Goal: Complete application form

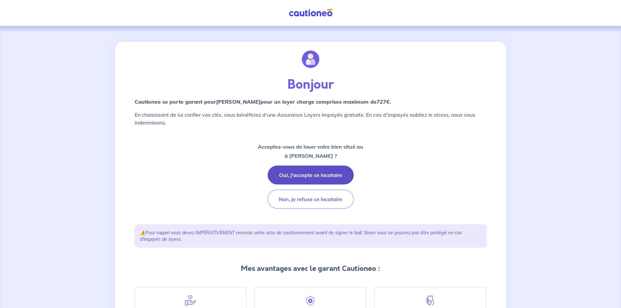
click at [312, 176] on button "Oui, j'accepte ce locataire" at bounding box center [311, 175] width 86 height 19
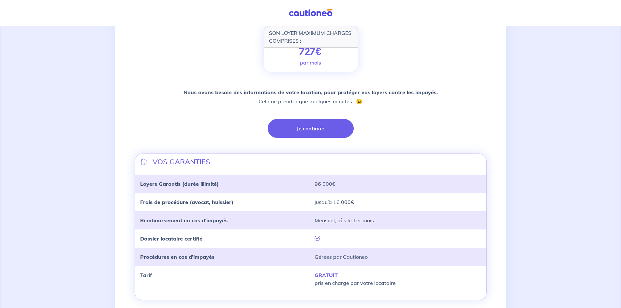
scroll to position [98, 0]
click at [318, 126] on button "Je continue" at bounding box center [311, 128] width 86 height 19
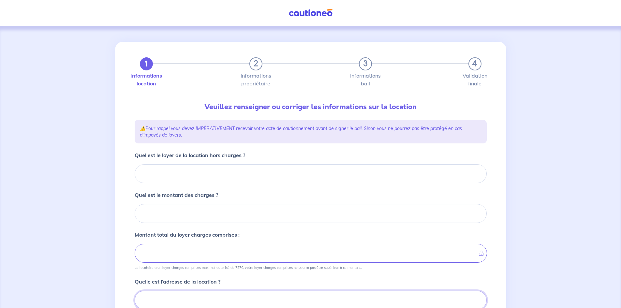
scroll to position [2, 0]
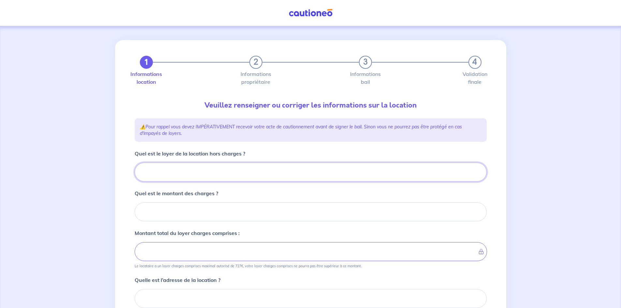
click at [218, 172] on input "Quel est le loyer de la location hors charges ?" at bounding box center [311, 172] width 352 height 19
type input "57"
type input "570"
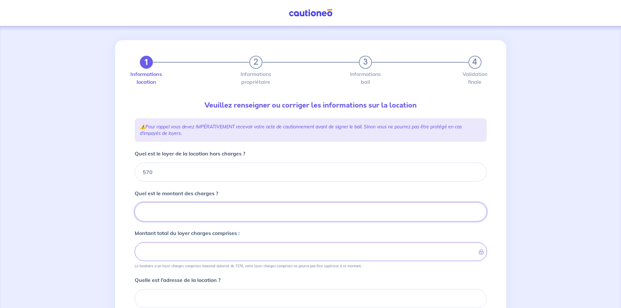
click at [222, 211] on input "Quel est le montant des charges ?" at bounding box center [311, 211] width 352 height 19
type input "40"
type input "610"
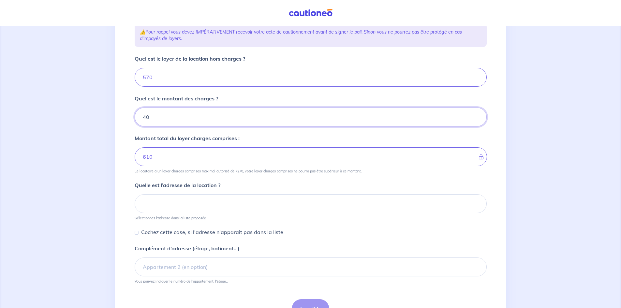
scroll to position [99, 0]
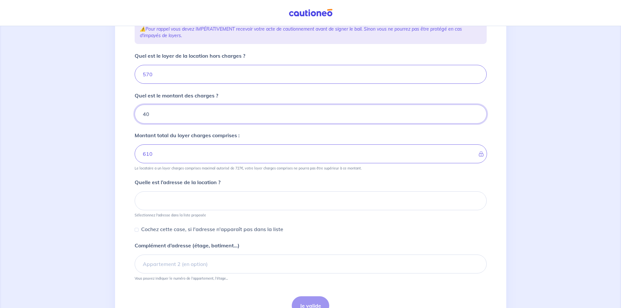
type input "40"
click at [200, 193] on input at bounding box center [311, 200] width 352 height 19
paste input "[STREET_ADDRESS] / étage: 1er étage - N° lot:"
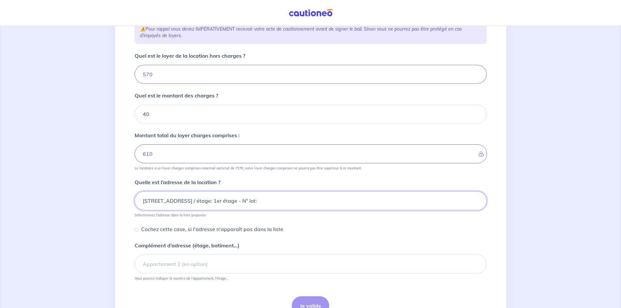
click at [321, 204] on input "[STREET_ADDRESS] / étage: 1er étage - N° lot:" at bounding box center [311, 200] width 352 height 19
click at [315, 200] on input "[STREET_ADDRESS] / étage: 1er étage - N° lot: d102" at bounding box center [311, 200] width 352 height 19
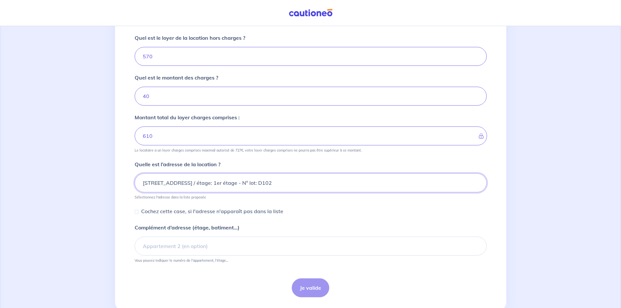
scroll to position [135, 0]
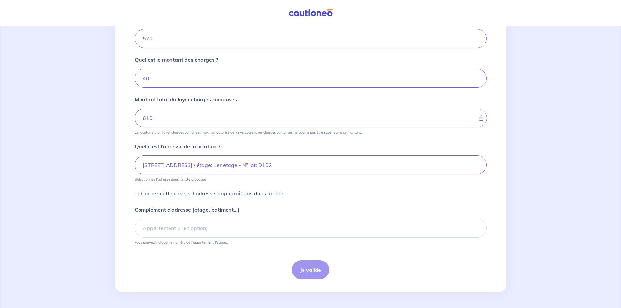
click at [314, 269] on div "Je valide" at bounding box center [311, 269] width 352 height 19
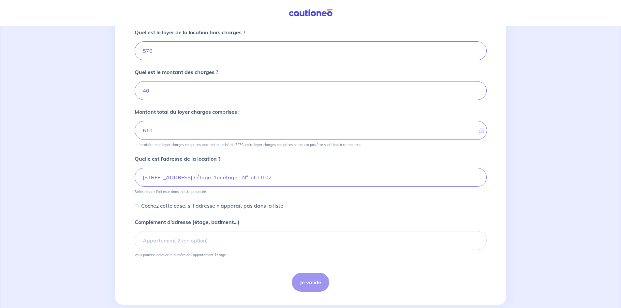
scroll to position [130, 0]
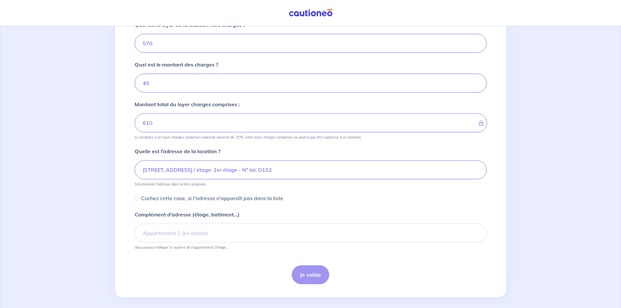
click at [308, 273] on div "Je valide" at bounding box center [311, 274] width 352 height 19
click at [306, 272] on div "Je valide" at bounding box center [311, 274] width 352 height 19
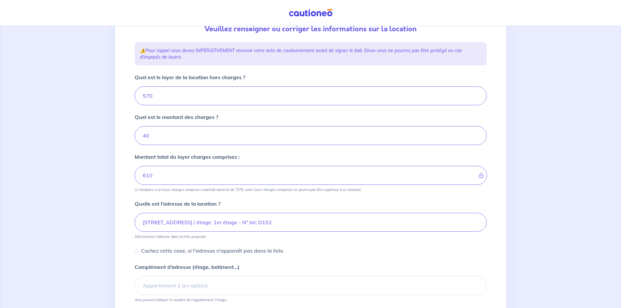
scroll to position [0, 0]
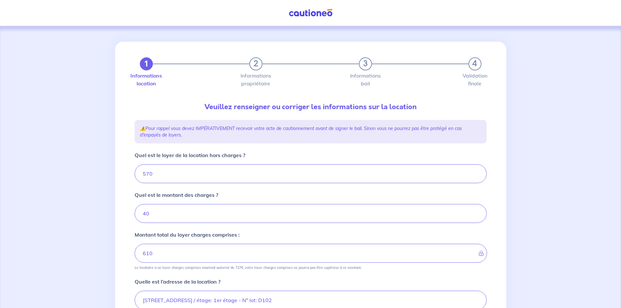
click at [187, 134] on p "⚠️ Pour rappel vous devez IMPÉRATIVEMENT recevoir votre acte de cautionnement a…" at bounding box center [311, 131] width 342 height 13
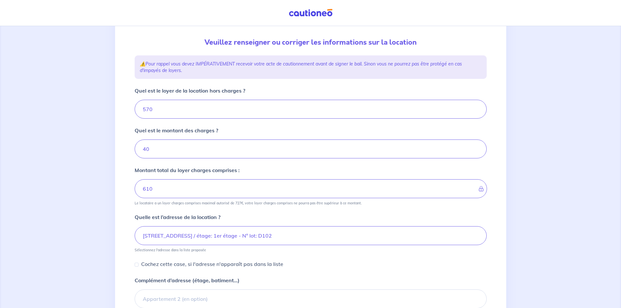
scroll to position [65, 0]
click at [411, 239] on input "[STREET_ADDRESS] / étage: 1er étage - N° lot: D102" at bounding box center [311, 235] width 352 height 19
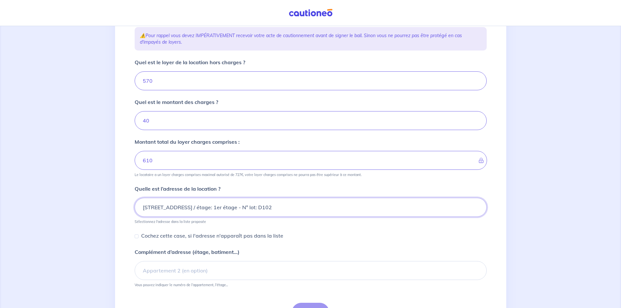
scroll to position [130, 0]
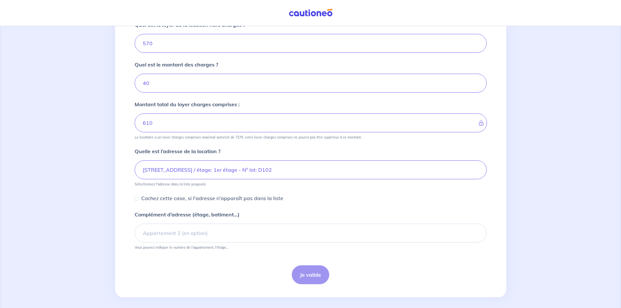
click at [314, 277] on div "Je valide" at bounding box center [311, 274] width 352 height 19
click at [217, 225] on input "Complément d’adresse (étage, batiment...)" at bounding box center [311, 233] width 352 height 19
click at [313, 273] on div "Je valide" at bounding box center [311, 274] width 352 height 19
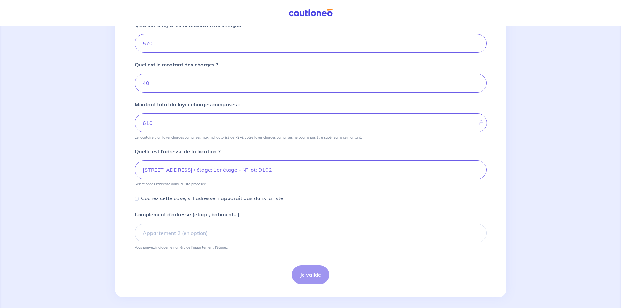
click at [313, 273] on div "Je valide" at bounding box center [311, 274] width 352 height 19
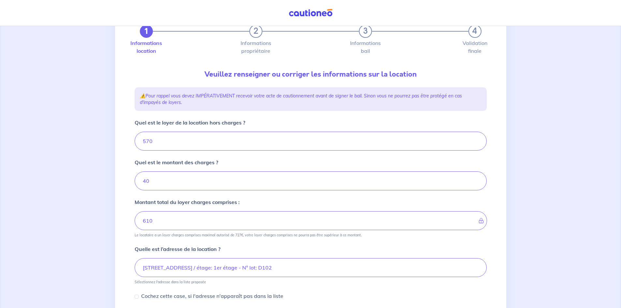
scroll to position [0, 0]
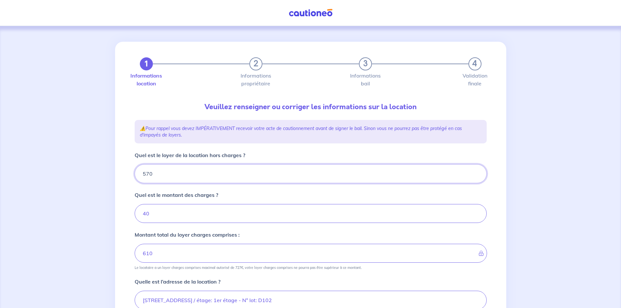
click at [250, 166] on input "570" at bounding box center [311, 173] width 352 height 19
click at [232, 209] on input "40" at bounding box center [311, 213] width 352 height 19
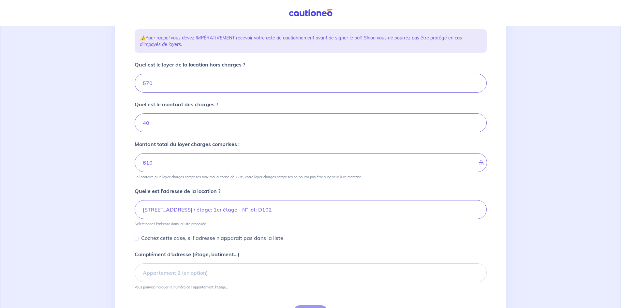
scroll to position [98, 0]
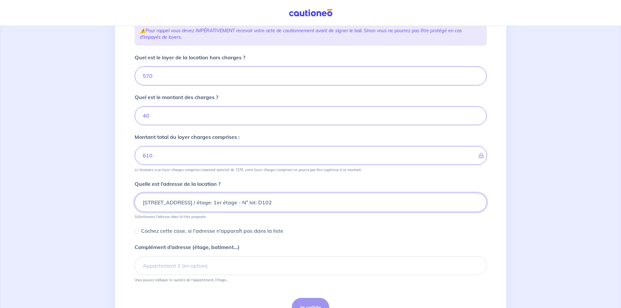
click at [340, 201] on input "[STREET_ADDRESS] / étage: 1er étage - N° lot: D102" at bounding box center [311, 202] width 352 height 19
click at [410, 202] on input "[STREET_ADDRESS] / étage: 1er étage - N° lot: D102" at bounding box center [311, 202] width 352 height 19
drag, startPoint x: 399, startPoint y: 200, endPoint x: 130, endPoint y: 208, distance: 268.6
click at [131, 208] on div "1 2 3 4 Informations location Informations propriétaire Informations bail Valid…" at bounding box center [311, 134] width 360 height 381
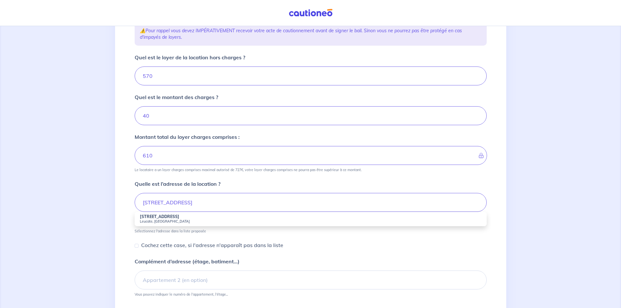
click at [169, 219] on small "Leucate, [GEOGRAPHIC_DATA]" at bounding box center [311, 221] width 342 height 5
type input "[STREET_ADDRESS]"
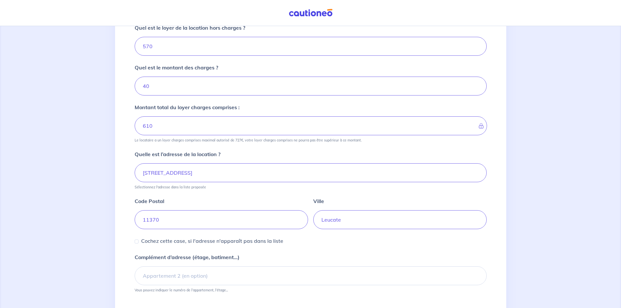
scroll to position [163, 0]
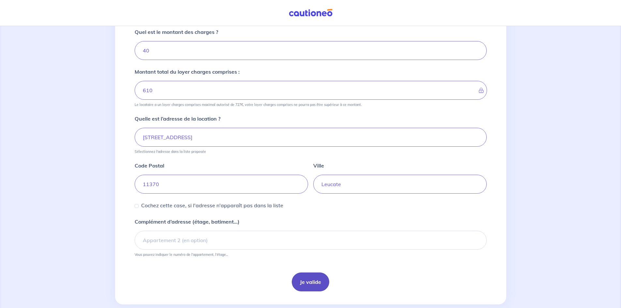
click at [315, 282] on button "Je valide" at bounding box center [310, 281] width 37 height 19
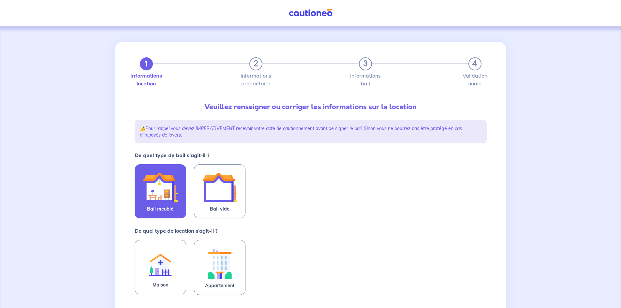
click at [160, 183] on img at bounding box center [160, 187] width 35 height 35
click at [0, 0] on input "Bail meublé" at bounding box center [0, 0] width 0 height 0
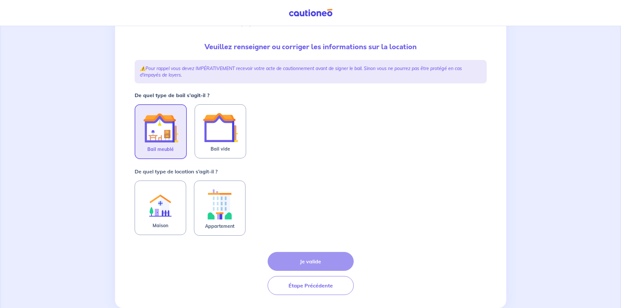
scroll to position [65, 0]
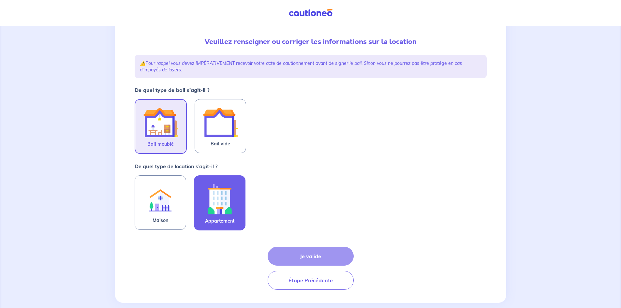
click at [223, 197] on img at bounding box center [219, 199] width 35 height 36
click at [0, 0] on input "Appartement" at bounding box center [0, 0] width 0 height 0
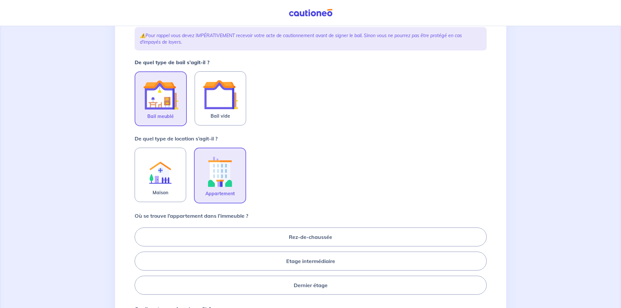
scroll to position [130, 0]
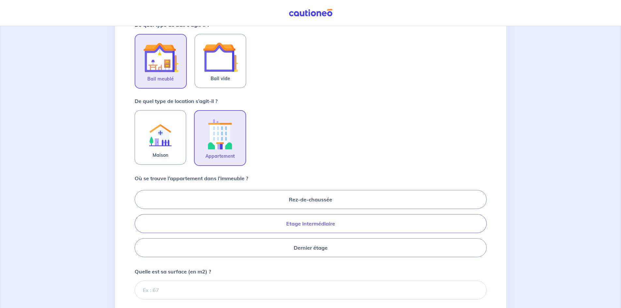
click at [291, 224] on label "Etage intermédiaire" at bounding box center [311, 223] width 352 height 19
click at [139, 224] on input "Etage intermédiaire" at bounding box center [137, 223] width 4 height 4
radio input "true"
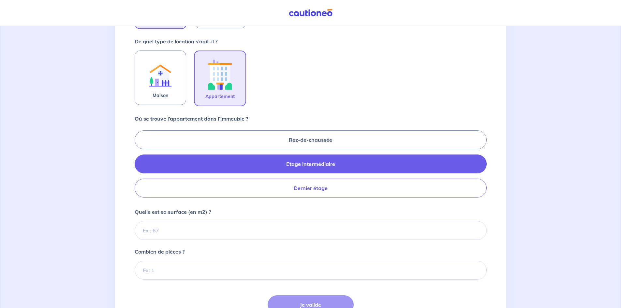
scroll to position [196, 0]
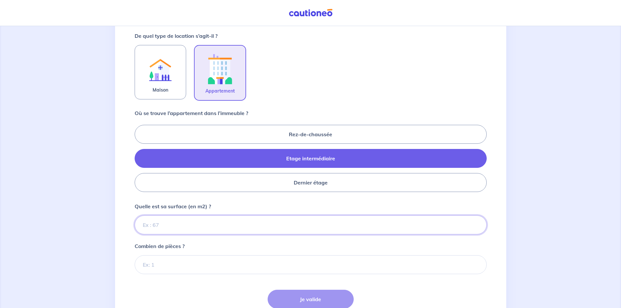
click at [166, 223] on input "Quelle est sa surface (en m2) ?" at bounding box center [311, 224] width 352 height 19
type input "41"
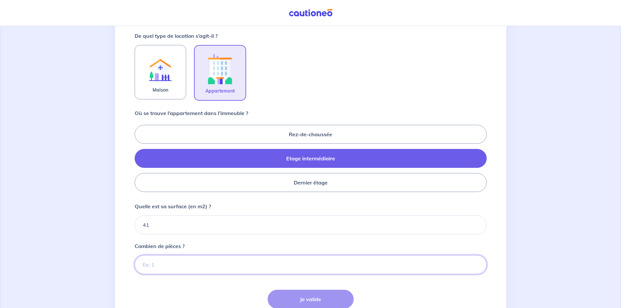
click at [169, 265] on input "Combien de pièces ?" at bounding box center [311, 264] width 352 height 19
type input "2"
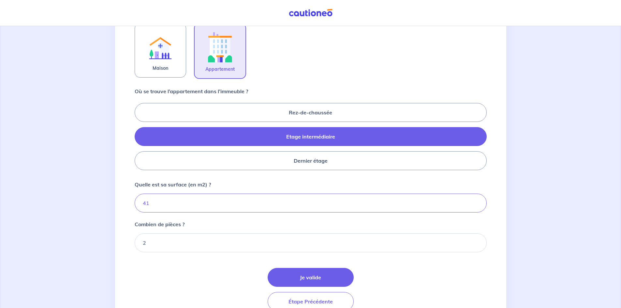
scroll to position [228, 0]
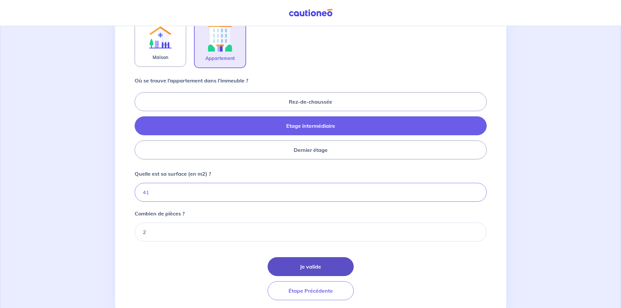
click at [322, 265] on button "Je valide" at bounding box center [311, 266] width 86 height 19
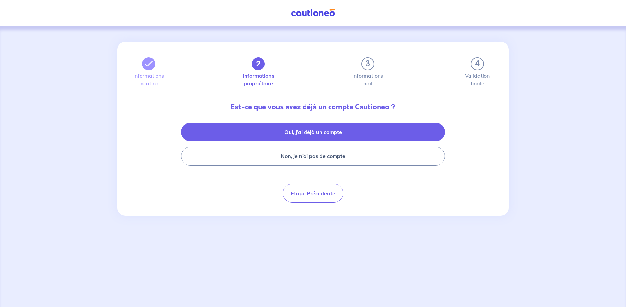
click at [352, 133] on button "Oui, j’ai déjà un compte" at bounding box center [313, 132] width 264 height 19
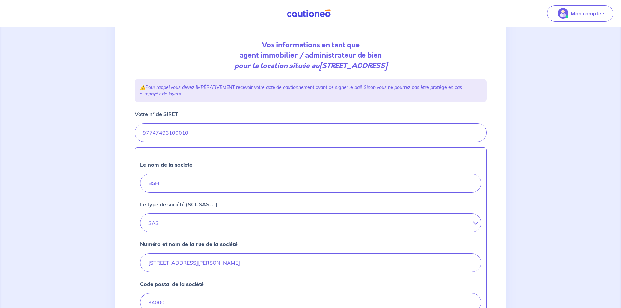
scroll to position [65, 0]
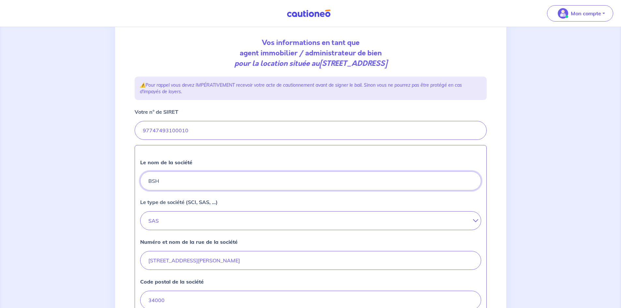
drag, startPoint x: 175, startPoint y: 175, endPoint x: 137, endPoint y: 183, distance: 38.5
click at [137, 183] on div "Le nom de la société BSH Le type de société (SCI, SAS, ...) SAS SARL EURL SAS S…" at bounding box center [311, 271] width 352 height 252
type input "r"
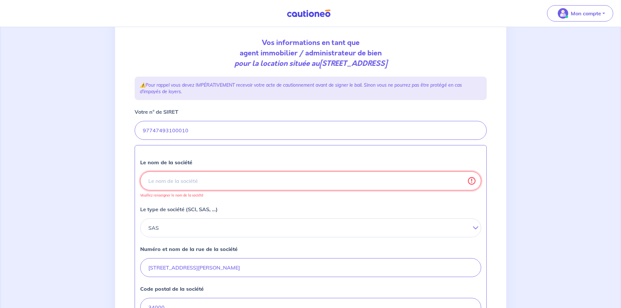
click at [216, 177] on input "Le nom de la société" at bounding box center [310, 180] width 341 height 19
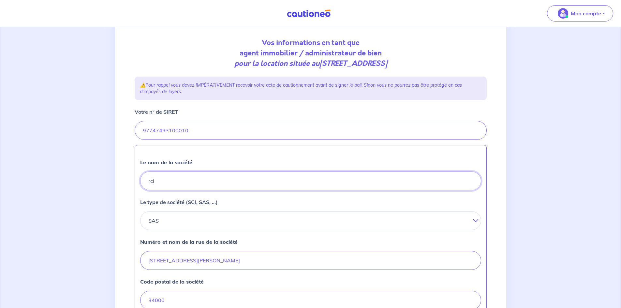
drag, startPoint x: 203, startPoint y: 179, endPoint x: 123, endPoint y: 182, distance: 80.5
click at [123, 182] on div "2 3 4 Informations location Informations propriétaire Informations bail Validat…" at bounding box center [310, 223] width 391 height 491
type input "RCI"
drag, startPoint x: 171, startPoint y: 219, endPoint x: 156, endPoint y: 222, distance: 15.2
click at [156, 222] on button "SAS" at bounding box center [310, 220] width 341 height 19
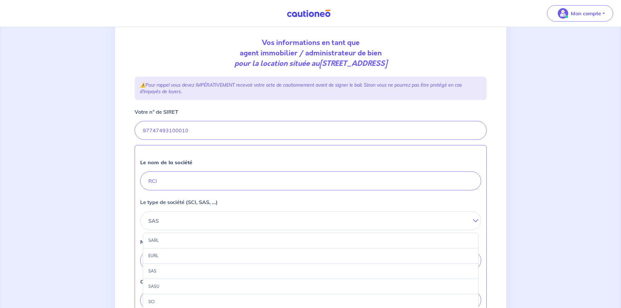
click at [165, 241] on div "SARL" at bounding box center [311, 241] width 336 height 16
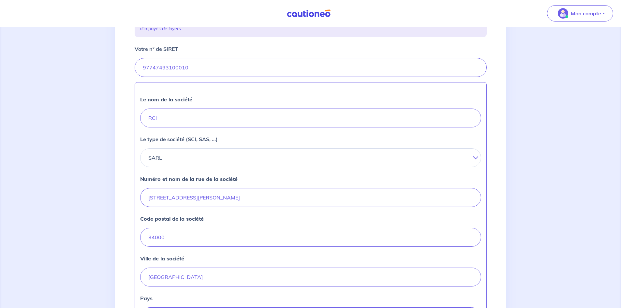
scroll to position [130, 0]
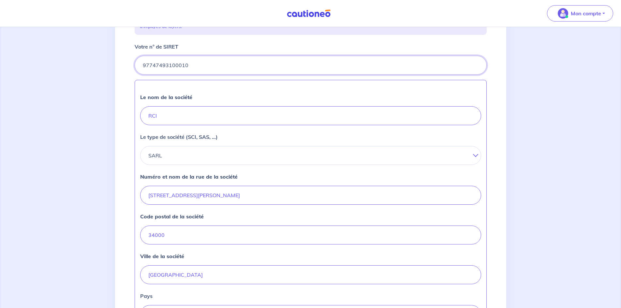
click at [193, 64] on input "Votre n° de SIRET" at bounding box center [311, 65] width 352 height 19
drag, startPoint x: 193, startPoint y: 64, endPoint x: 106, endPoint y: 64, distance: 87.0
click at [106, 64] on div "2 3 4 Informations location Informations propriétaire Informations bail Validat…" at bounding box center [310, 158] width 621 height 522
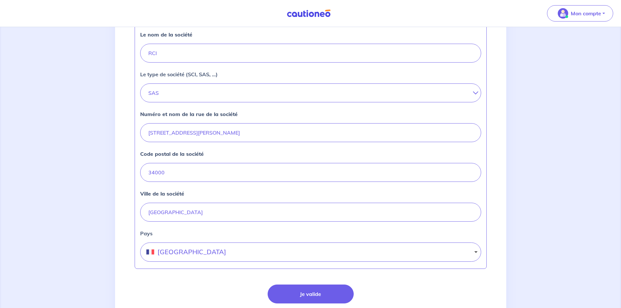
scroll to position [228, 0]
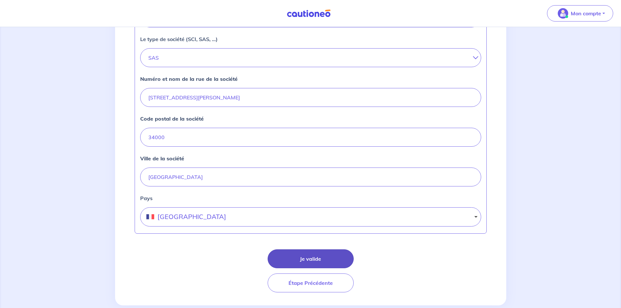
type input "48108888800039"
click at [316, 258] on button "Je valide" at bounding box center [311, 258] width 86 height 19
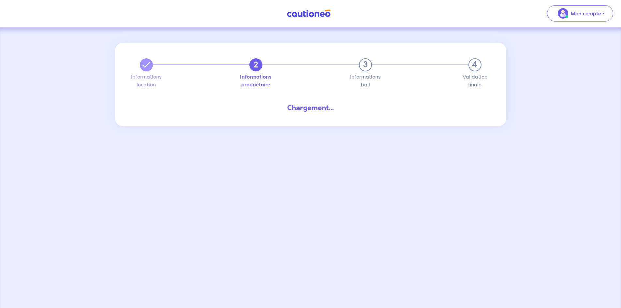
select select "FR"
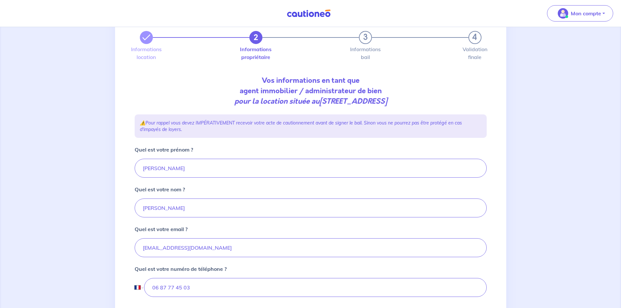
scroll to position [65, 0]
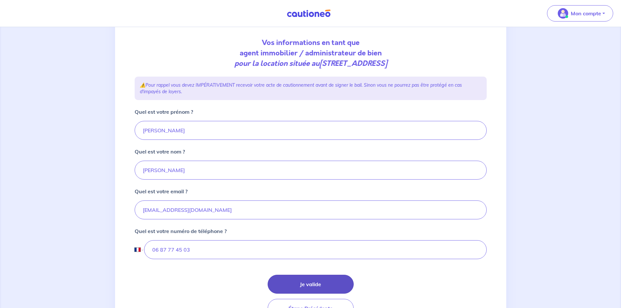
click at [308, 281] on button "Je valide" at bounding box center [311, 284] width 86 height 19
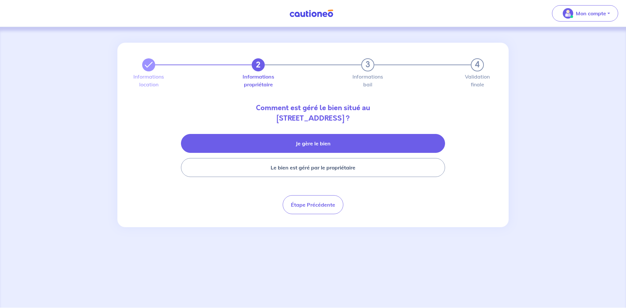
click at [312, 141] on button "Je gère le bien" at bounding box center [313, 143] width 264 height 19
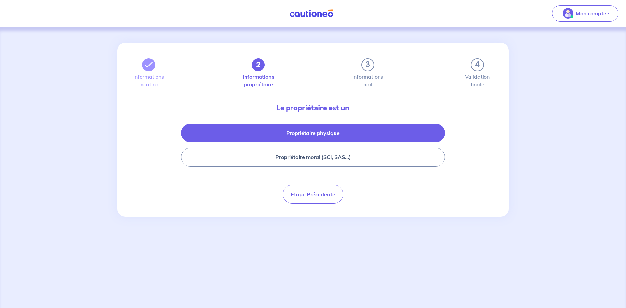
click at [313, 134] on button "Propriétaire physique" at bounding box center [313, 133] width 264 height 19
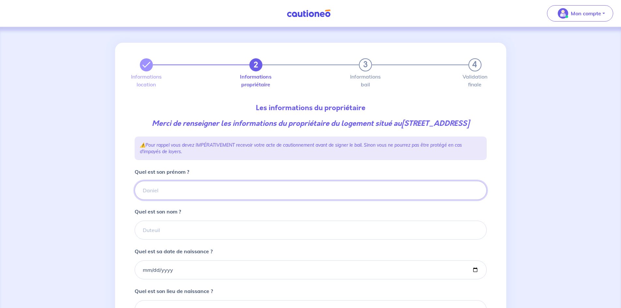
click at [221, 200] on input "Quel est son prénom ?" at bounding box center [311, 190] width 352 height 19
click at [155, 200] on input "Quel est son prénom ?" at bounding box center [311, 190] width 352 height 19
type input "l"
type input "LE BIHAN ET HERVE"
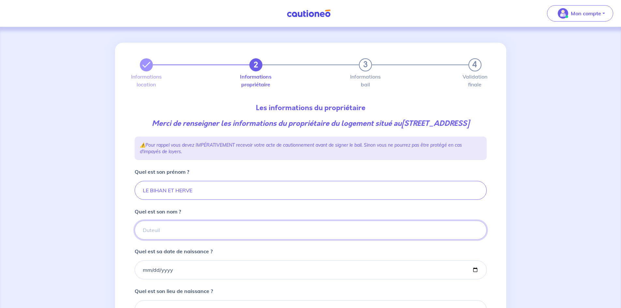
click at [161, 240] on input "Quel est son nom ?" at bounding box center [311, 230] width 352 height 19
type input "YANN ET ISABELLE"
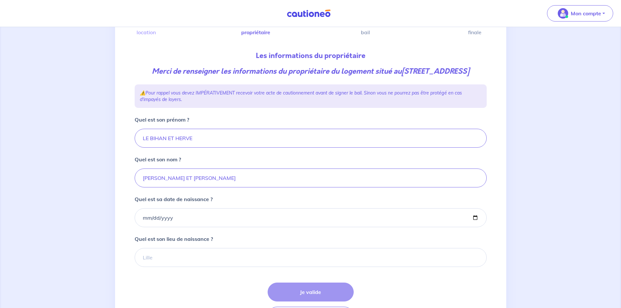
scroll to position [98, 0]
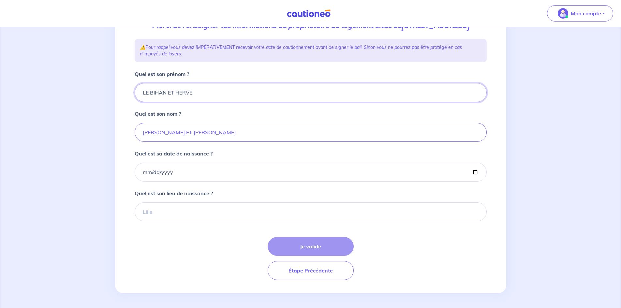
click at [208, 102] on input "LE BIHAN ET HERVE" at bounding box center [311, 92] width 352 height 19
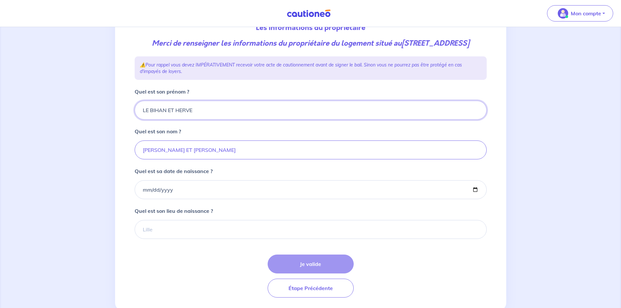
scroll to position [65, 0]
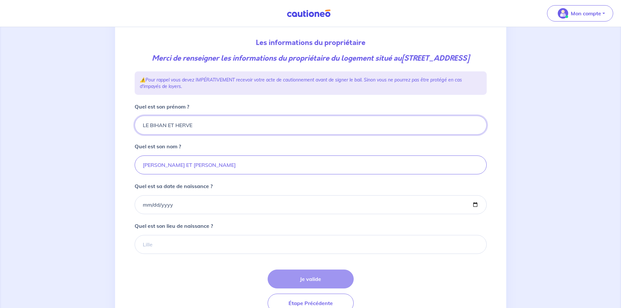
click at [201, 135] on input "LE BIHAN ET HERVE" at bounding box center [311, 125] width 352 height 19
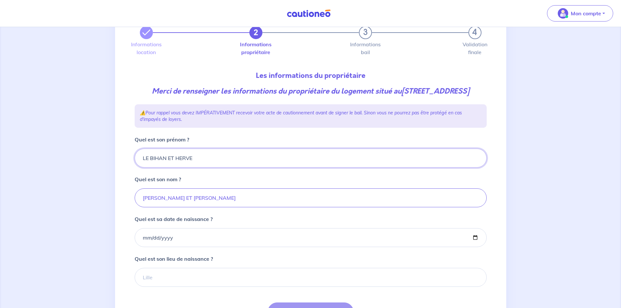
scroll to position [44, 0]
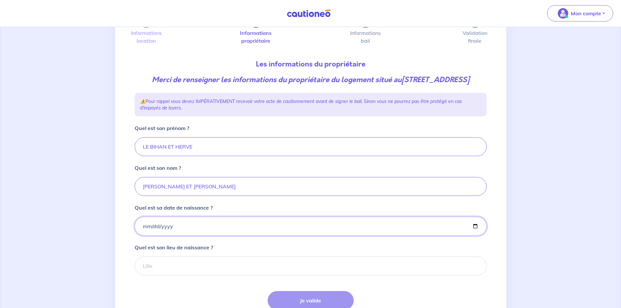
click at [187, 236] on input "Quel est sa date de naissance ?" at bounding box center [311, 226] width 352 height 19
type input "1980-09-10"
click at [167, 273] on input "Quel est son lieu de naissance ?" at bounding box center [311, 265] width 352 height 19
click at [158, 275] on input "Quel est son lieu de naissance ?" at bounding box center [311, 265] width 352 height 19
click at [166, 275] on input "Quel est son lieu de naissance ?" at bounding box center [311, 265] width 352 height 19
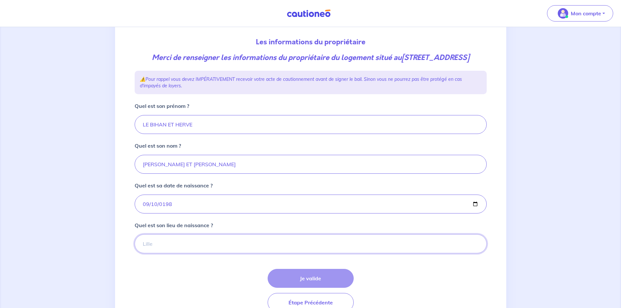
scroll to position [76, 0]
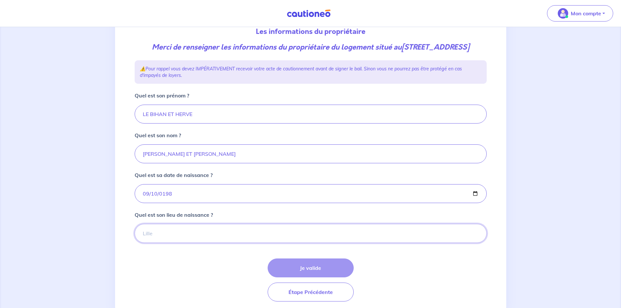
click at [179, 243] on input "Quel est son lieu de naissance ?" at bounding box center [311, 233] width 352 height 19
click at [165, 243] on input "Quel est son lieu de naissance ?" at bounding box center [311, 233] width 352 height 19
type input "HERREBONT"
click at [316, 273] on button "Je valide" at bounding box center [311, 267] width 86 height 19
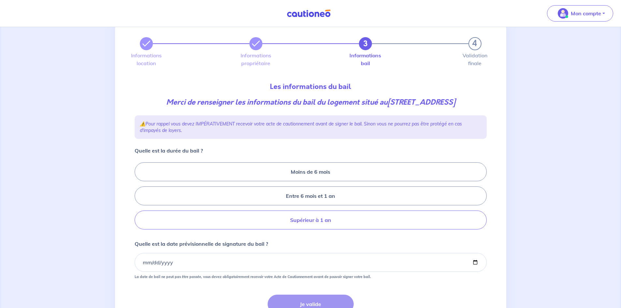
scroll to position [33, 0]
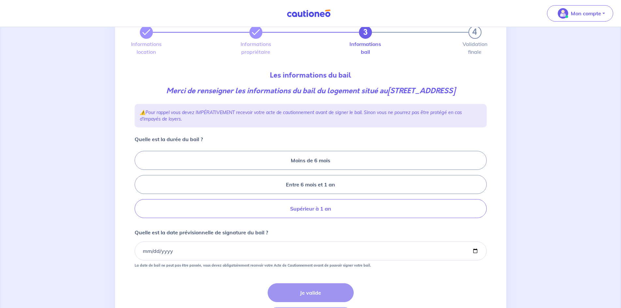
click at [317, 209] on label "Supérieur à 1 an" at bounding box center [311, 208] width 352 height 19
click at [139, 187] on input "Supérieur à 1 an" at bounding box center [137, 184] width 4 height 4
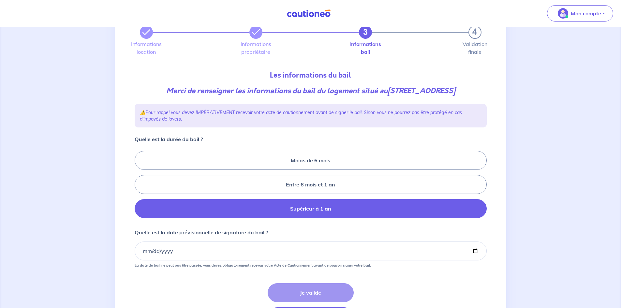
radio input "true"
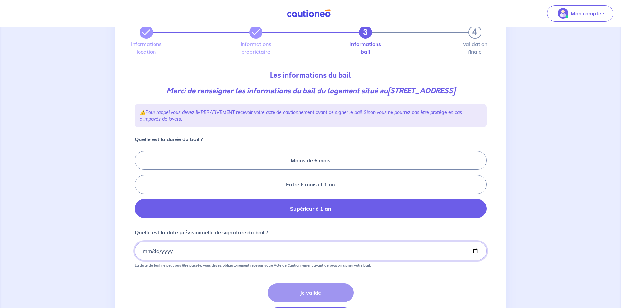
click at [217, 249] on input "Quelle est la date prévisionnelle de signature du bail ?" at bounding box center [311, 250] width 352 height 19
click at [476, 251] on input "Quelle est la date prévisionnelle de signature du bail ?" at bounding box center [311, 250] width 352 height 19
type input "2025-10-15"
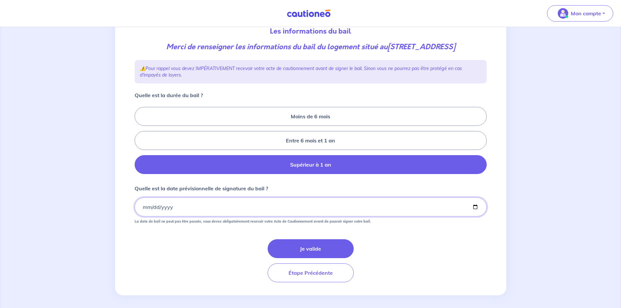
scroll to position [80, 0]
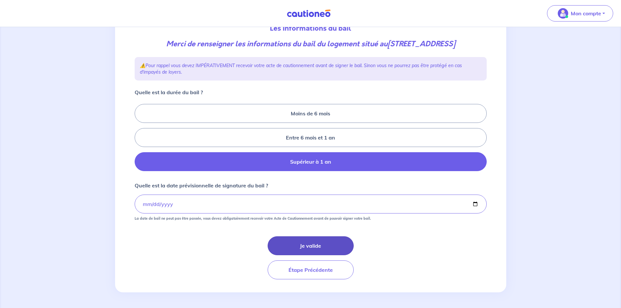
click at [313, 242] on button "Je valide" at bounding box center [311, 245] width 86 height 19
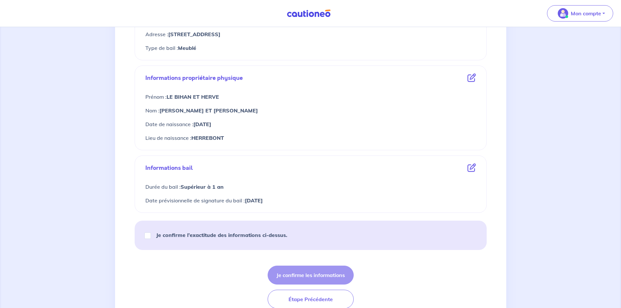
scroll to position [225, 0]
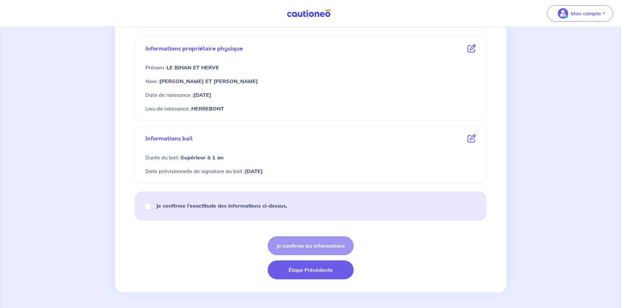
click at [292, 273] on button "Étape Précédente" at bounding box center [311, 269] width 86 height 19
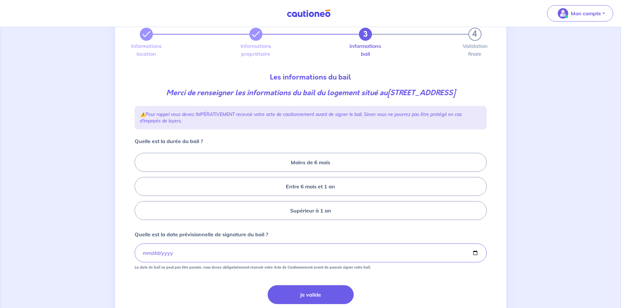
scroll to position [80, 0]
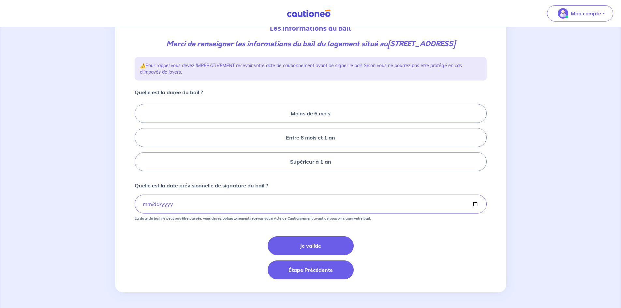
click at [305, 269] on button "Étape Précédente" at bounding box center [311, 269] width 86 height 19
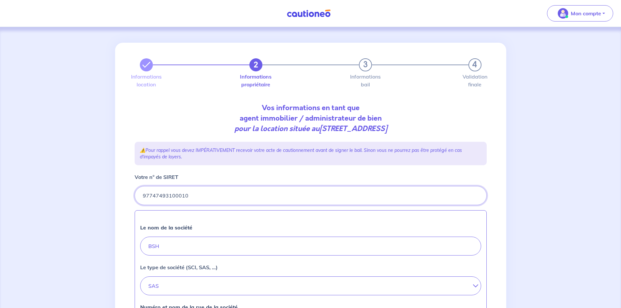
click at [198, 193] on input "Votre n° de SIRET" at bounding box center [311, 195] width 352 height 19
drag, startPoint x: 198, startPoint y: 193, endPoint x: 99, endPoint y: 197, distance: 98.5
click at [98, 196] on div "2 3 4 Informations location Informations propriétaire Informations bail Validat…" at bounding box center [310, 288] width 621 height 522
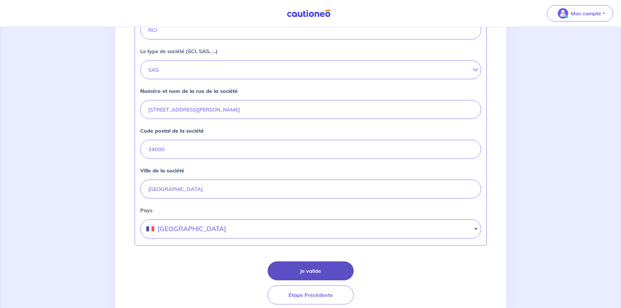
scroll to position [241, 0]
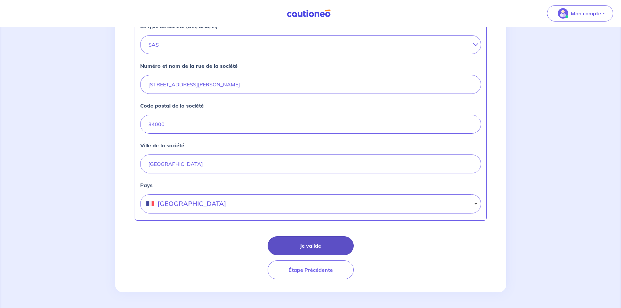
type input "48108888800039"
click at [334, 243] on button "Je valide" at bounding box center [311, 245] width 86 height 19
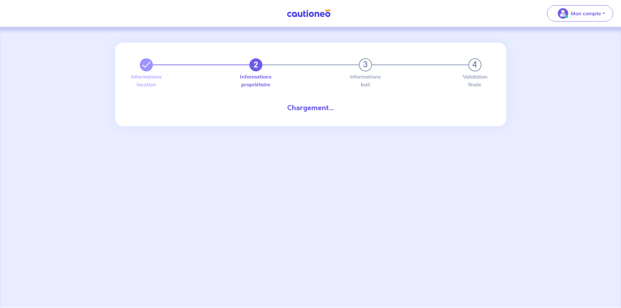
select select "FR"
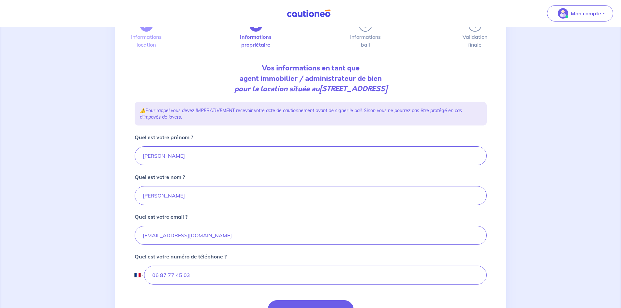
scroll to position [104, 0]
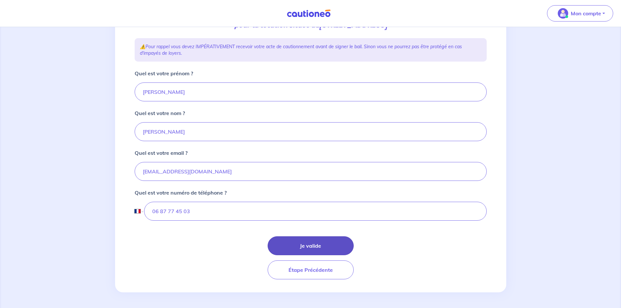
click at [321, 242] on button "Je valide" at bounding box center [311, 245] width 86 height 19
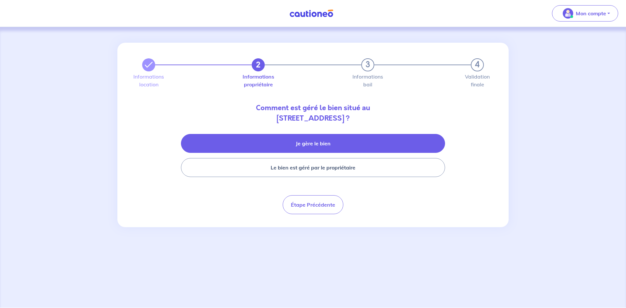
click at [337, 144] on button "Je gère le bien" at bounding box center [313, 143] width 264 height 19
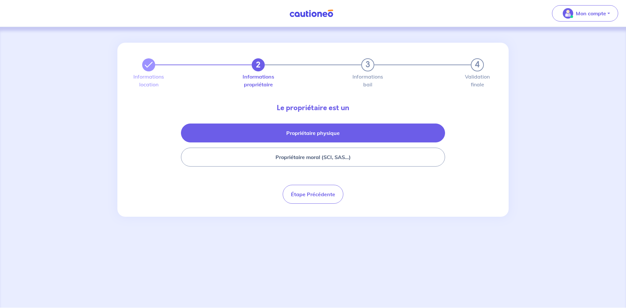
click at [344, 132] on button "Propriétaire physique" at bounding box center [313, 133] width 264 height 19
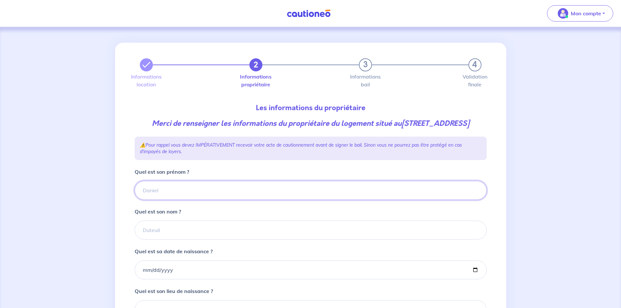
click at [203, 200] on input "Quel est son prénom ?" at bounding box center [311, 190] width 352 height 19
type input "YANN ET ISABELLE"
click at [179, 240] on input "Quel est son nom ?" at bounding box center [311, 230] width 352 height 19
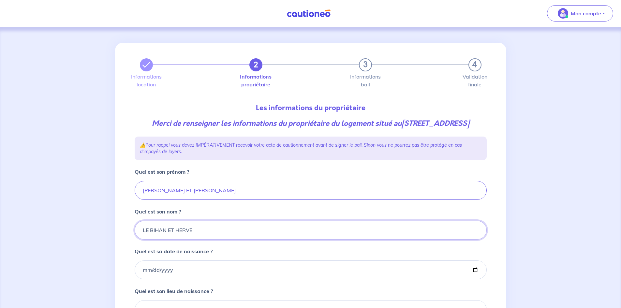
type input "LE BIHAN ET HERVE"
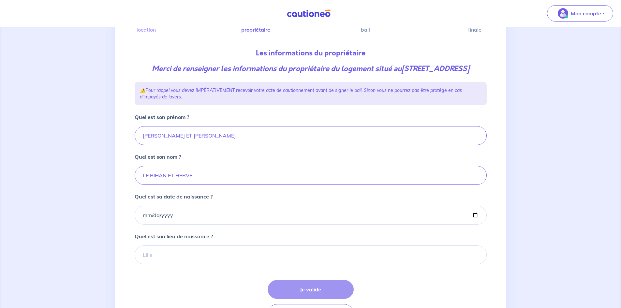
scroll to position [98, 0]
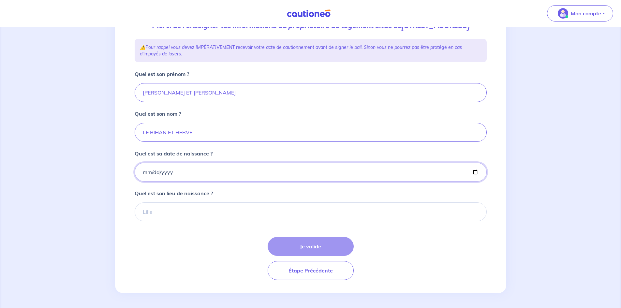
click at [180, 180] on input "Quel est sa date de naissance ?" at bounding box center [311, 172] width 352 height 19
type input "1980-09-10"
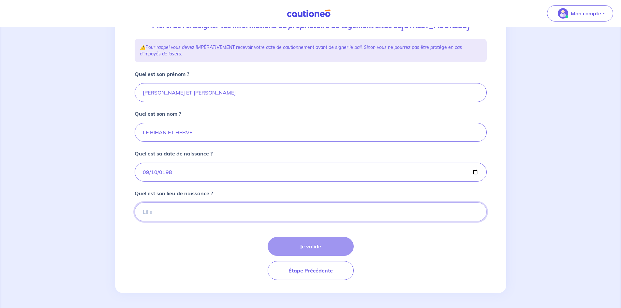
click at [230, 221] on input "Quel est son lieu de naissance ?" at bounding box center [311, 211] width 352 height 19
type input "HENNEBONT"
click at [317, 256] on button "Je valide" at bounding box center [311, 246] width 86 height 19
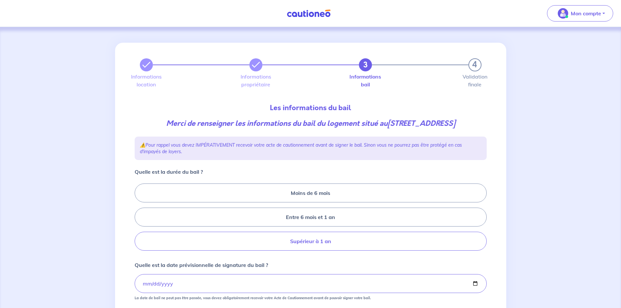
click at [316, 240] on label "Supérieur à 1 an" at bounding box center [311, 241] width 352 height 19
click at [139, 219] on input "Supérieur à 1 an" at bounding box center [137, 217] width 4 height 4
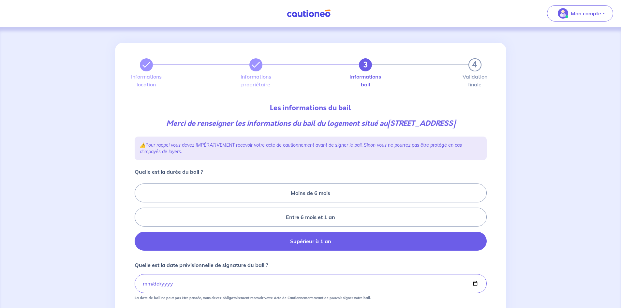
radio input "true"
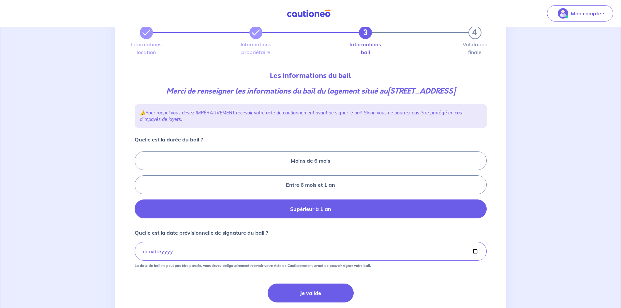
scroll to position [80, 0]
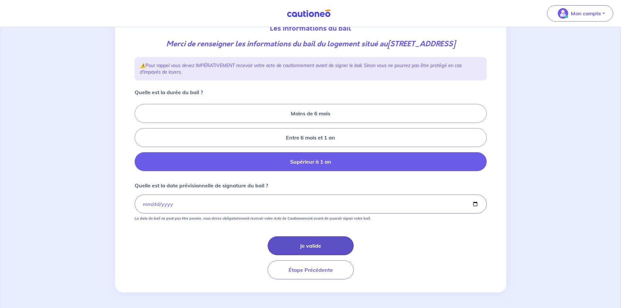
click at [317, 242] on button "Je valide" at bounding box center [311, 245] width 86 height 19
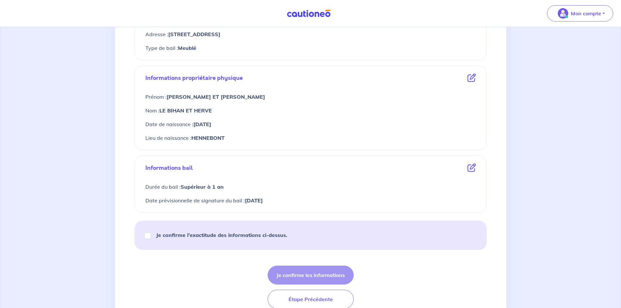
scroll to position [225, 0]
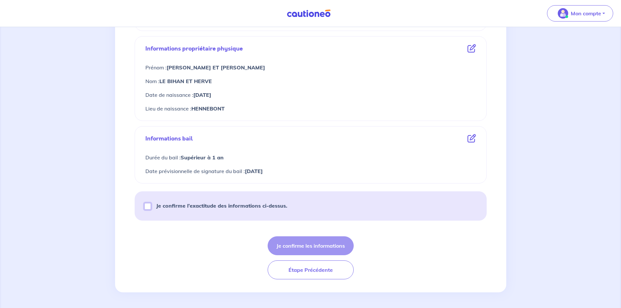
click at [147, 208] on input "Je confirme l’exactitude des informations ci-dessus." at bounding box center [147, 206] width 7 height 7
checkbox input "true"
click at [328, 241] on button "Je confirme les informations" at bounding box center [311, 245] width 86 height 19
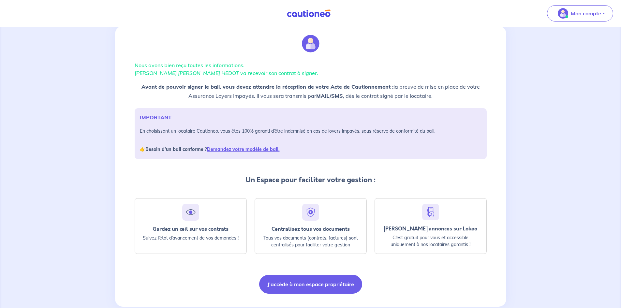
scroll to position [31, 0]
